Goal: Task Accomplishment & Management: Use online tool/utility

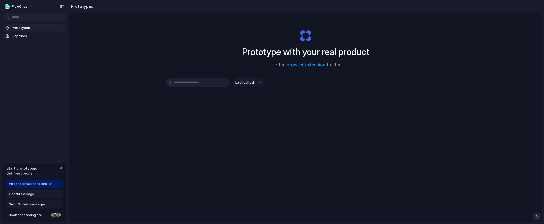
click at [301, 67] on span "Use the browser extension to start" at bounding box center [305, 65] width 73 height 7
click at [303, 63] on link "browser extension" at bounding box center [305, 64] width 39 height 5
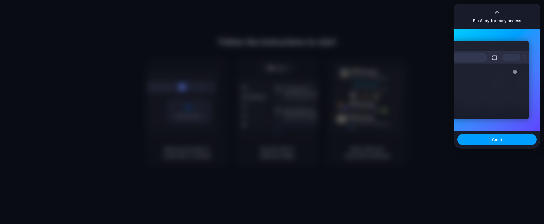
click at [487, 134] on button "Got it" at bounding box center [496, 139] width 79 height 11
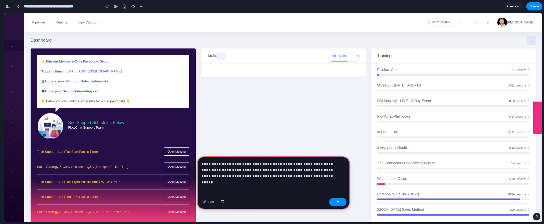
click at [298, 169] on p "**********" at bounding box center [272, 170] width 142 height 18
click at [294, 175] on p "**********" at bounding box center [272, 170] width 142 height 18
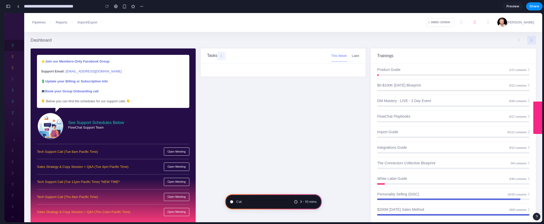
type input "**********"
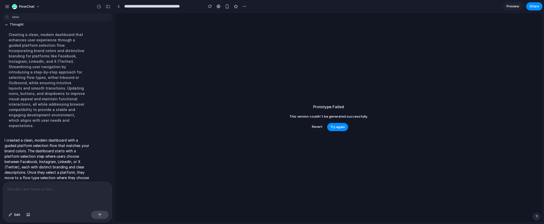
scroll to position [165, 0]
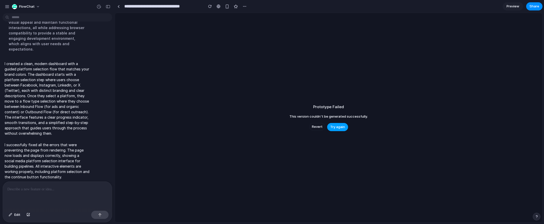
click at [330, 126] on button "Try again" at bounding box center [337, 127] width 21 height 8
drag, startPoint x: 57, startPoint y: 139, endPoint x: 57, endPoint y: 136, distance: 2.6
click at [57, 142] on p "I successfully fixed all the errors that were preventing the page from renderin…" at bounding box center [47, 160] width 85 height 37
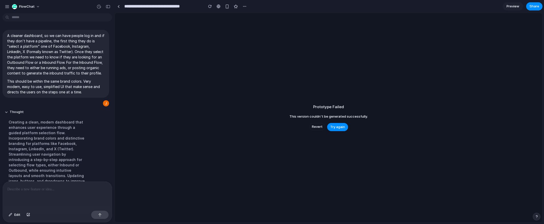
scroll to position [0, 0]
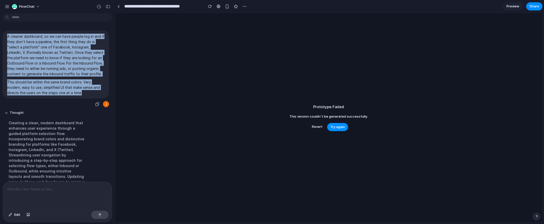
drag, startPoint x: 7, startPoint y: 36, endPoint x: 82, endPoint y: 102, distance: 99.6
click at [82, 98] on div "A cleaner dashboard, so we can have people log in and if they don't have a pipe…" at bounding box center [56, 65] width 106 height 68
copy span "A cleaner dashboard, so we can have people log in and if they don't have a pipe…"
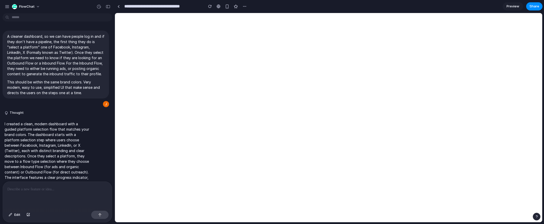
scroll to position [71, 0]
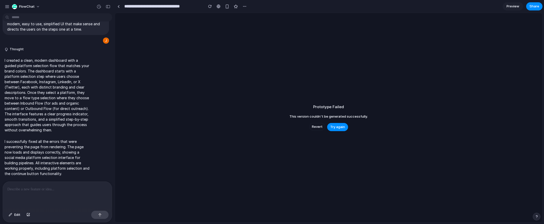
click at [415, 10] on section "**********" at bounding box center [329, 6] width 428 height 13
click at [342, 127] on span "Try again" at bounding box center [337, 126] width 15 height 5
click at [44, 189] on p at bounding box center [57, 189] width 100 height 6
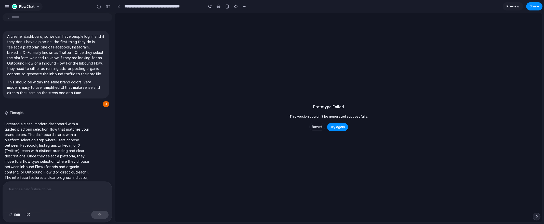
click at [31, 6] on span "FlowChat" at bounding box center [27, 6] width 16 height 5
click at [5, 6] on div "Settings Invite members Change theme Sign out" at bounding box center [272, 112] width 544 height 224
click at [8, 6] on div "button" at bounding box center [7, 6] width 5 height 5
click at [119, 6] on div at bounding box center [118, 6] width 2 height 3
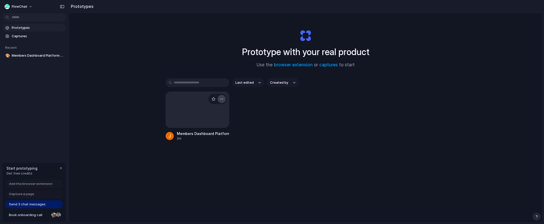
click at [223, 99] on button "button" at bounding box center [221, 99] width 8 height 8
click at [205, 134] on span "Delete" at bounding box center [201, 134] width 11 height 5
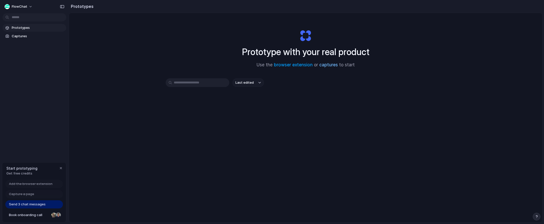
click at [326, 64] on link "captures" at bounding box center [328, 64] width 19 height 5
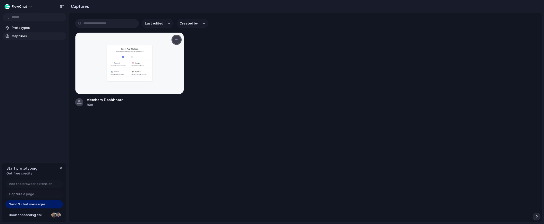
click at [176, 40] on div "button" at bounding box center [176, 40] width 4 height 4
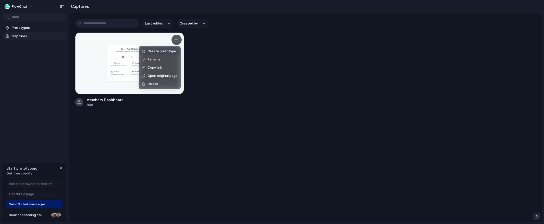
click at [158, 51] on span "Create prototype" at bounding box center [161, 51] width 29 height 5
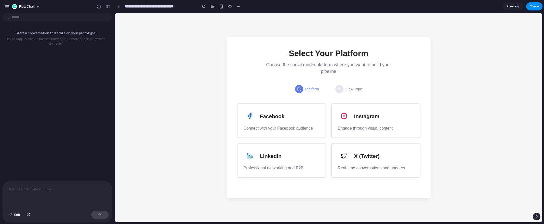
click at [278, 120] on h3 "Facebook" at bounding box center [272, 116] width 25 height 8
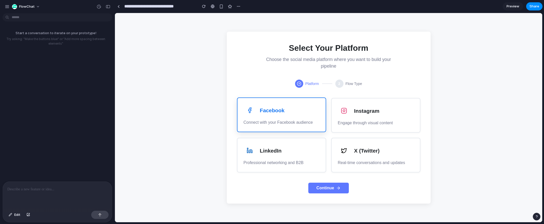
click at [337, 190] on icon "button" at bounding box center [338, 187] width 5 height 5
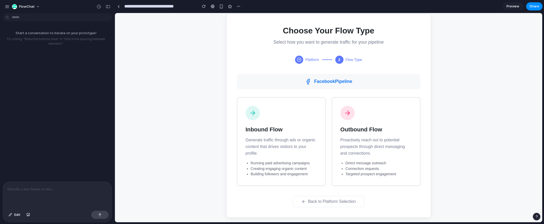
scroll to position [5, 0]
click at [305, 147] on p "Generate traffic through ads or organic content that drives visitors to your pr…" at bounding box center [280, 146] width 71 height 20
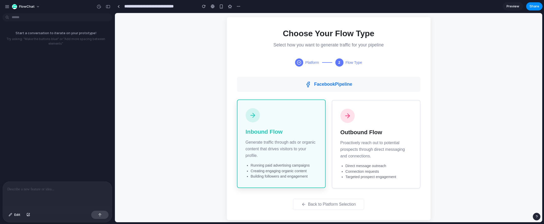
scroll to position [0, 0]
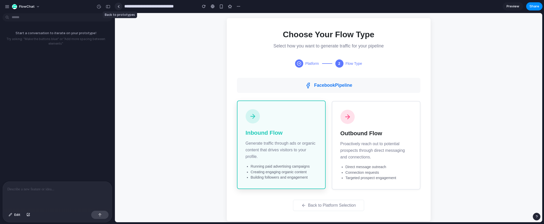
click at [120, 7] on link at bounding box center [119, 7] width 8 height 8
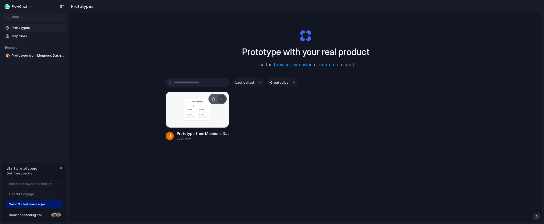
click at [220, 99] on div "button" at bounding box center [222, 99] width 4 height 4
click at [173, 106] on div "Open in new tab Rename Copy link Delete" at bounding box center [272, 112] width 544 height 224
click at [299, 65] on link "browser extension" at bounding box center [293, 64] width 39 height 5
